Goal: Transaction & Acquisition: Purchase product/service

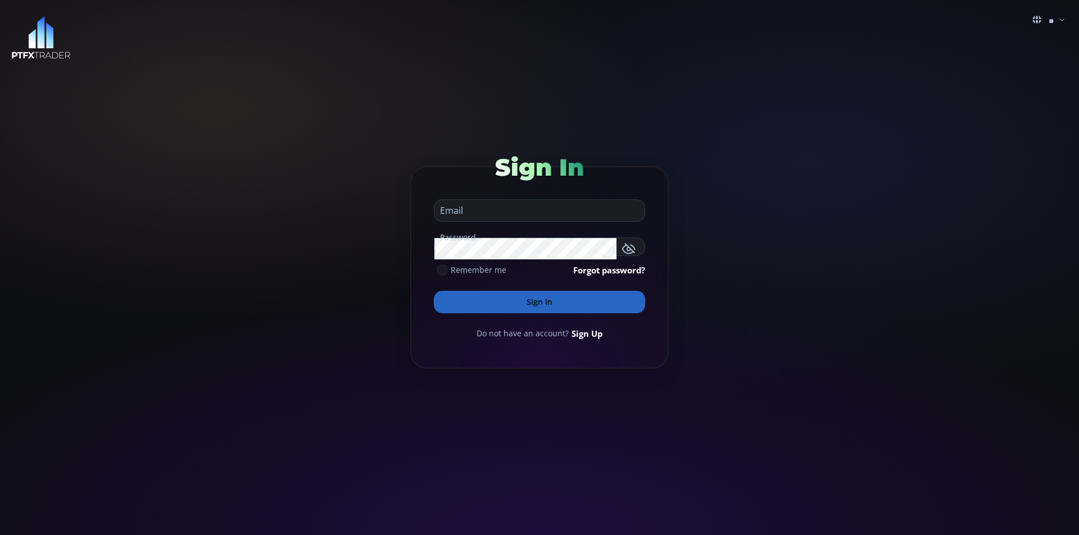
click at [499, 208] on input "email" at bounding box center [536, 210] width 204 height 21
click at [493, 217] on input "email" at bounding box center [536, 210] width 204 height 21
click at [454, 183] on div "Sign In" at bounding box center [539, 170] width 211 height 52
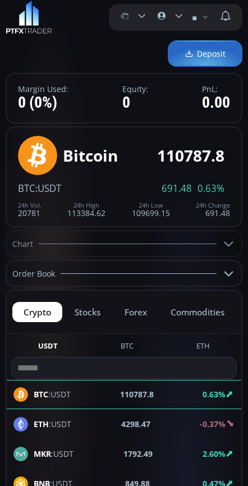
scroll to position [112, 0]
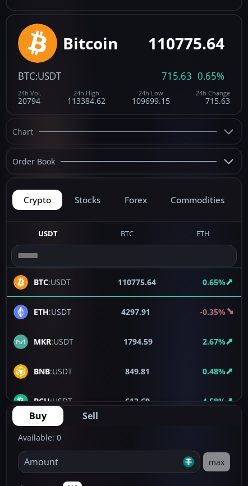
click at [89, 202] on button "stocks" at bounding box center [87, 200] width 48 height 20
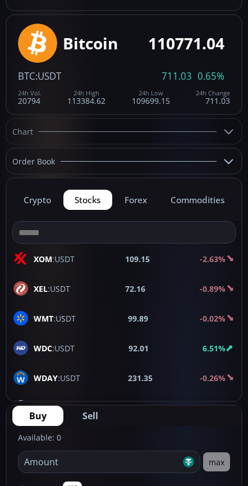
click at [138, 202] on button "forex" at bounding box center [135, 200] width 45 height 20
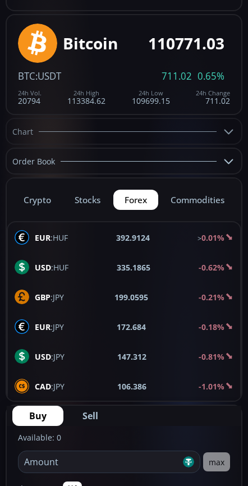
click at [193, 201] on button "commodities" at bounding box center [198, 200] width 76 height 20
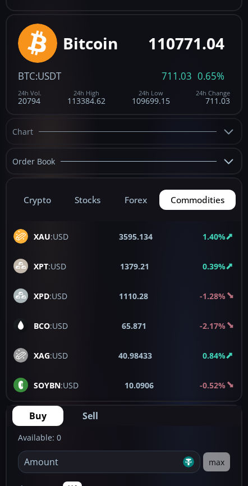
scroll to position [0, 0]
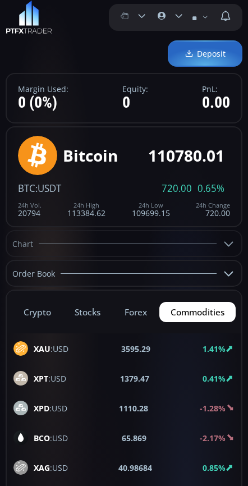
click at [175, 17] on icon at bounding box center [179, 16] width 10 height 10
click at [173, 17] on input "**********" at bounding box center [173, 16] width 0 height 12
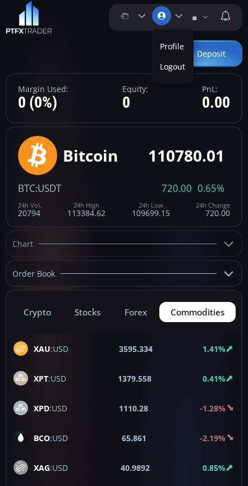
click at [171, 48] on link "Profile" at bounding box center [172, 46] width 37 height 17
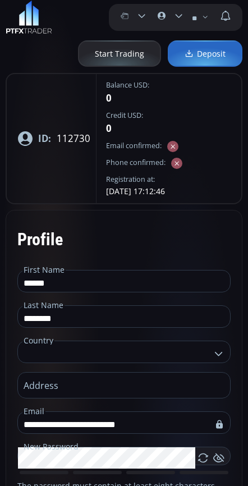
type input "**********"
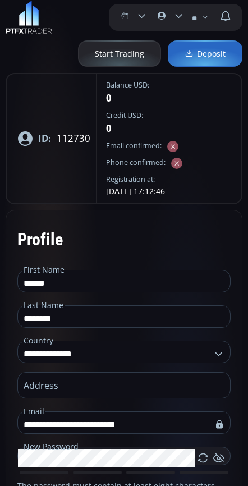
click at [119, 243] on div "Profile" at bounding box center [123, 239] width 213 height 35
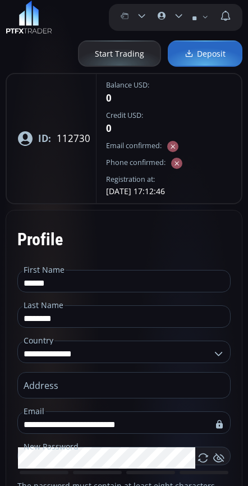
click at [135, 16] on label "******** Finances" at bounding box center [131, 15] width 33 height 22
click at [136, 16] on input "********" at bounding box center [136, 16] width 0 height 12
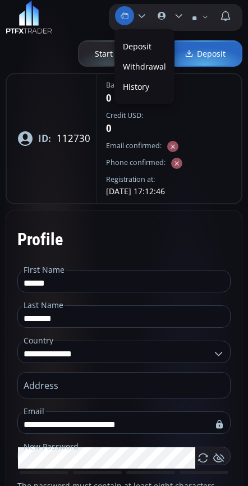
click at [28, 54] on div "Start Trading Deposit" at bounding box center [124, 53] width 237 height 26
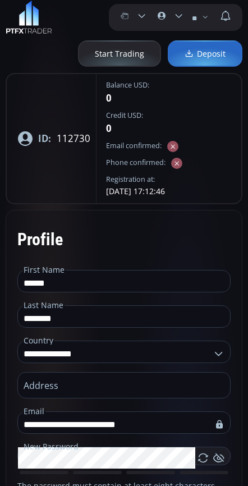
scroll to position [0, 0]
click at [29, 20] on img at bounding box center [29, 18] width 47 height 34
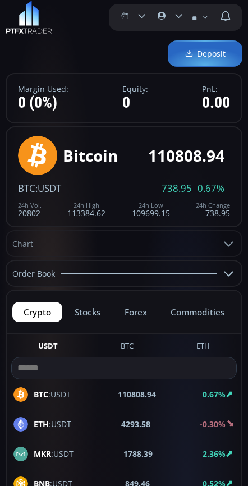
click at [235, 239] on icon at bounding box center [228, 243] width 13 height 13
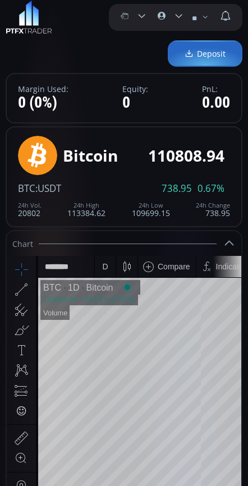
click at [231, 243] on use at bounding box center [229, 243] width 9 height 5
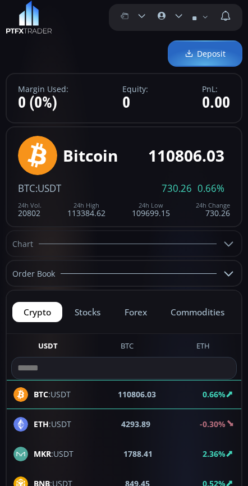
click at [230, 272] on icon at bounding box center [228, 273] width 13 height 13
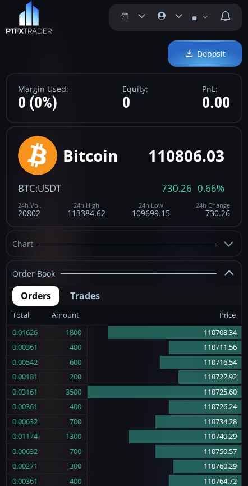
click at [230, 272] on icon at bounding box center [228, 273] width 13 height 13
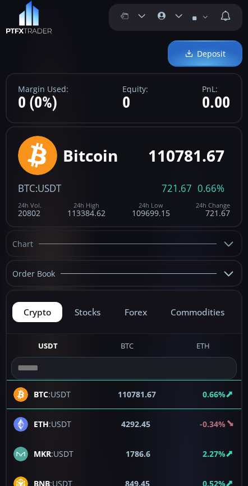
click at [233, 242] on use at bounding box center [229, 244] width 9 height 5
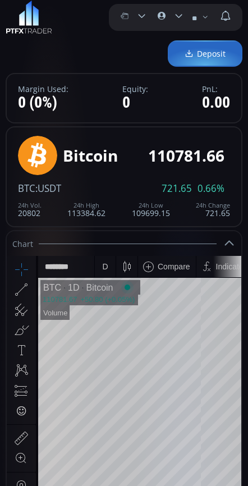
click at [230, 243] on icon at bounding box center [228, 243] width 13 height 13
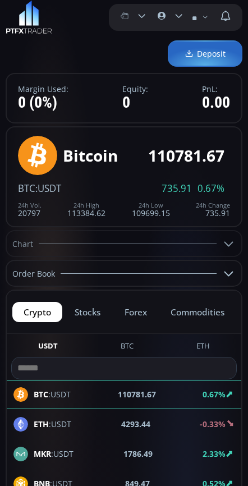
click at [195, 57] on span "Deposit" at bounding box center [205, 54] width 41 height 12
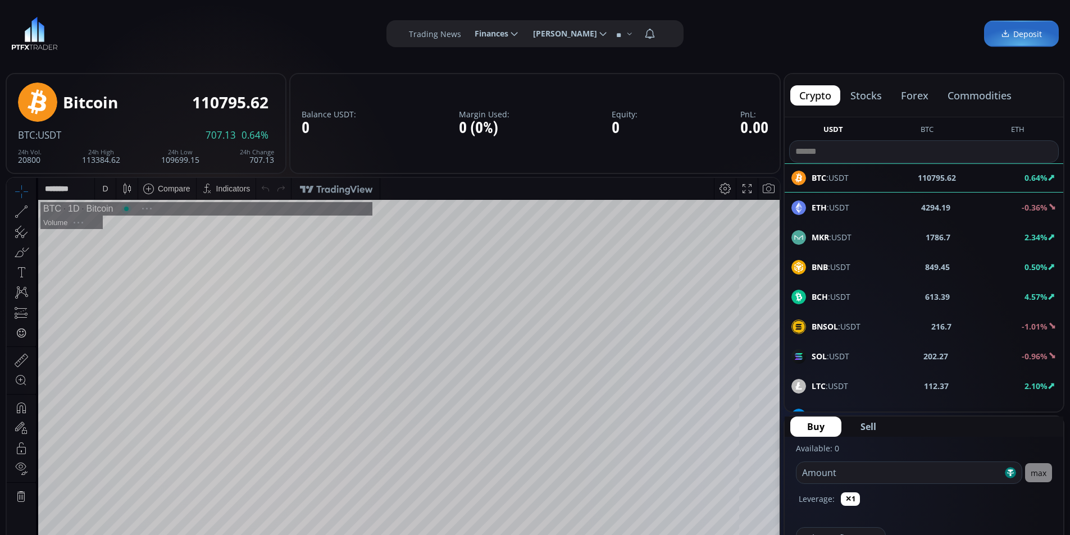
scroll to position [156, 0]
click at [1029, 33] on span "Deposit" at bounding box center [1021, 34] width 41 height 12
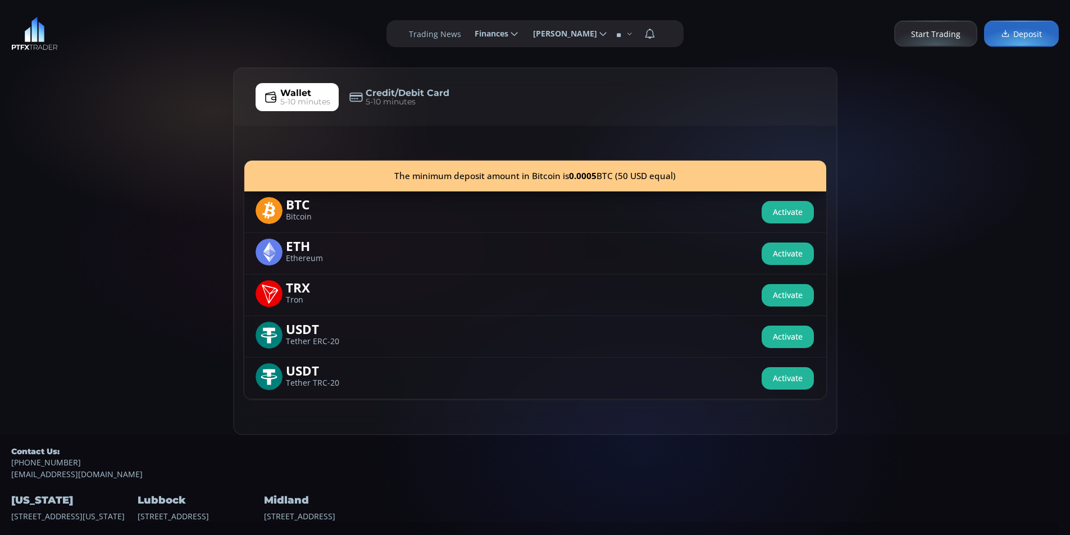
click at [403, 94] on span "Credit/Debit Card" at bounding box center [408, 93] width 84 height 13
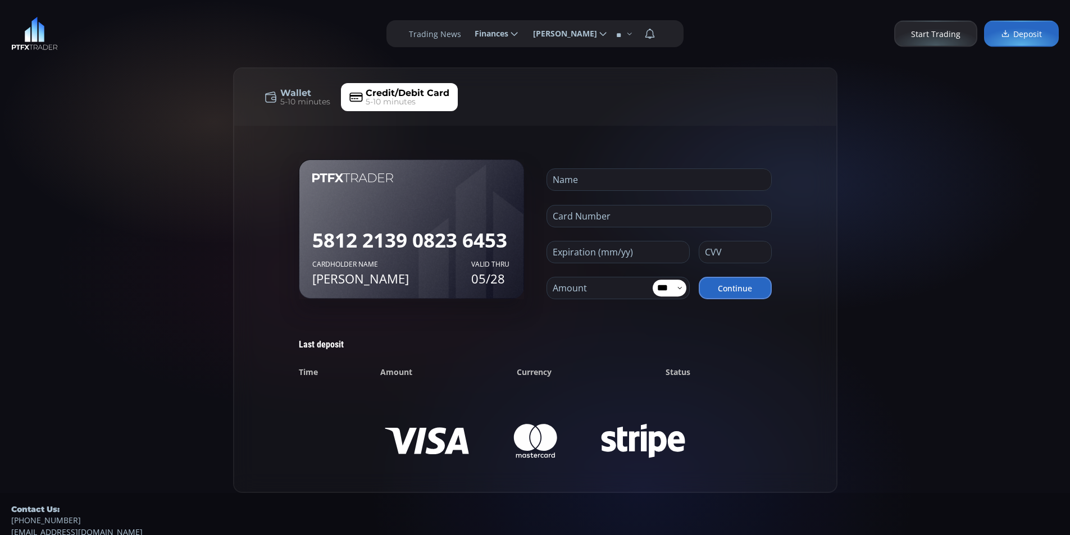
click at [120, 42] on div "**********" at bounding box center [535, 33] width 1070 height 67
click at [536, 218] on div "5812 2139 0823 6453 Cardholder name JOHN DOE VALID THRU 05/28 Cardholder name J…" at bounding box center [535, 230] width 473 height 140
click at [603, 290] on input "number" at bounding box center [615, 287] width 136 height 21
click at [747, 334] on div "5812 2139 0823 6453 Cardholder name JOHN DOE VALID THRU 05/28 Cardholder name J…" at bounding box center [535, 309] width 473 height 299
click at [609, 290] on input "number" at bounding box center [615, 287] width 136 height 21
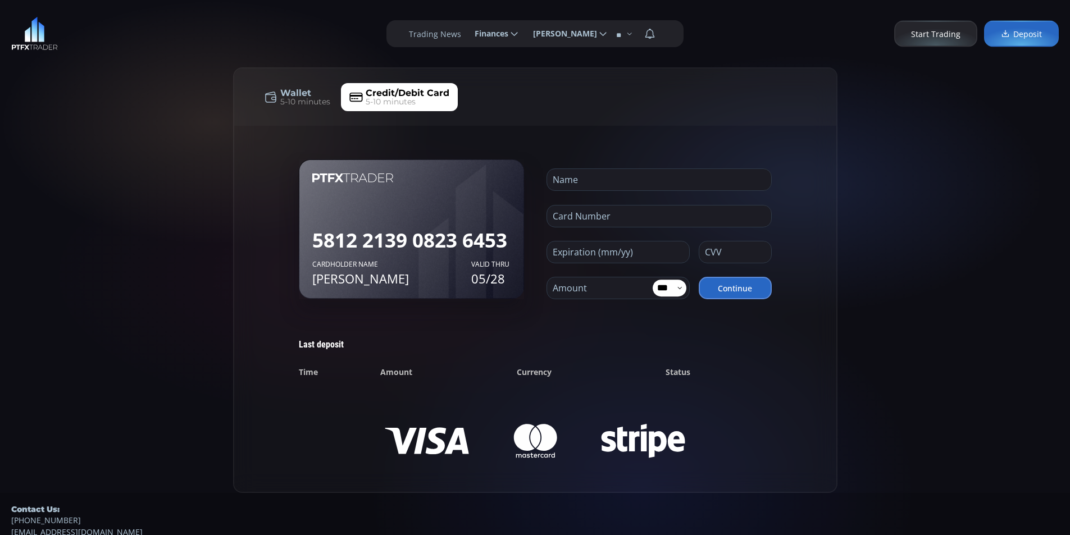
click at [613, 314] on div "5812 2139 0823 6453 Cardholder name JOHN DOE VALID THRU 05/28 Cardholder name J…" at bounding box center [535, 309] width 473 height 299
click at [721, 250] on input "text" at bounding box center [732, 252] width 66 height 21
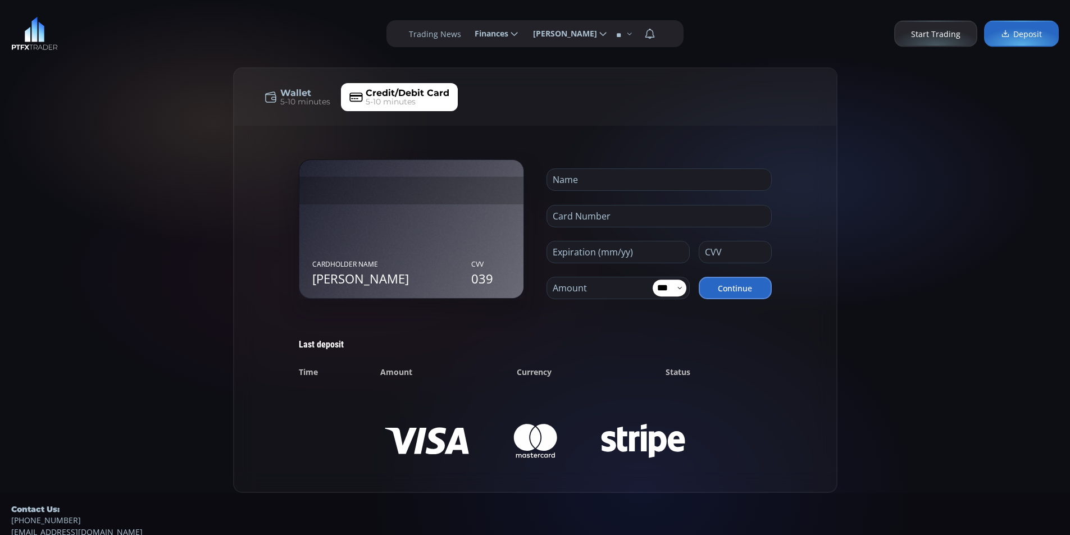
click at [752, 357] on div "Last deposit Time Amount Currency Status BANK TRANSFER INVOICE BILL TO: Ruslan …" at bounding box center [535, 361] width 473 height 45
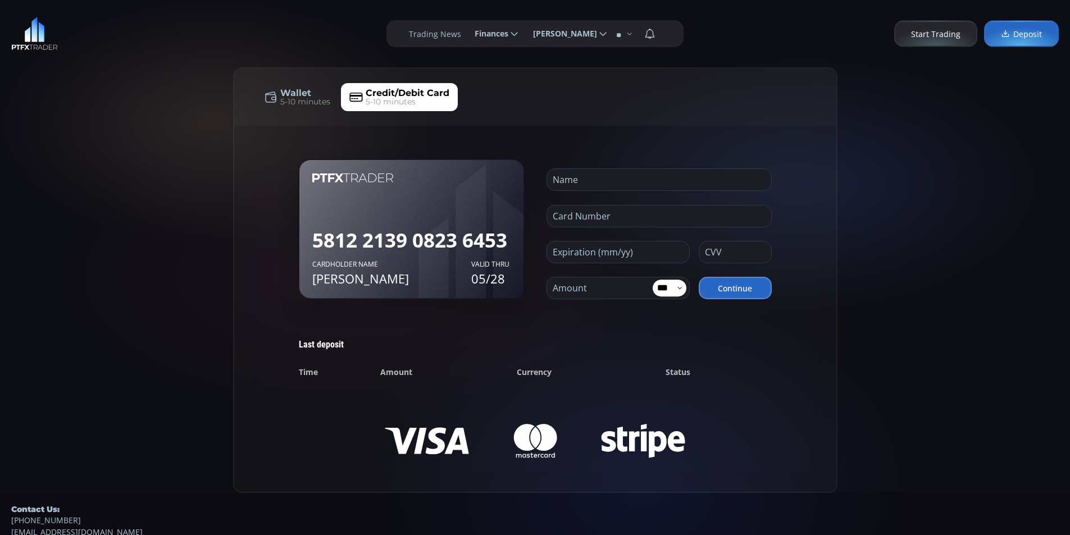
click at [615, 235] on form "Name Card Number Expiration (mm/yy) CVV Amount *** EUR USD Continue" at bounding box center [659, 230] width 225 height 140
click at [619, 247] on input "text" at bounding box center [615, 252] width 136 height 21
click at [583, 256] on input "text" at bounding box center [615, 252] width 136 height 21
click at [585, 253] on input "text" at bounding box center [615, 252] width 136 height 21
click at [698, 130] on div "5812 2139 0823 6453 Cardholder name JOHN DOE VALID THRU 05/28 Cardholder name J…" at bounding box center [535, 309] width 602 height 366
